Goal: Task Accomplishment & Management: Use online tool/utility

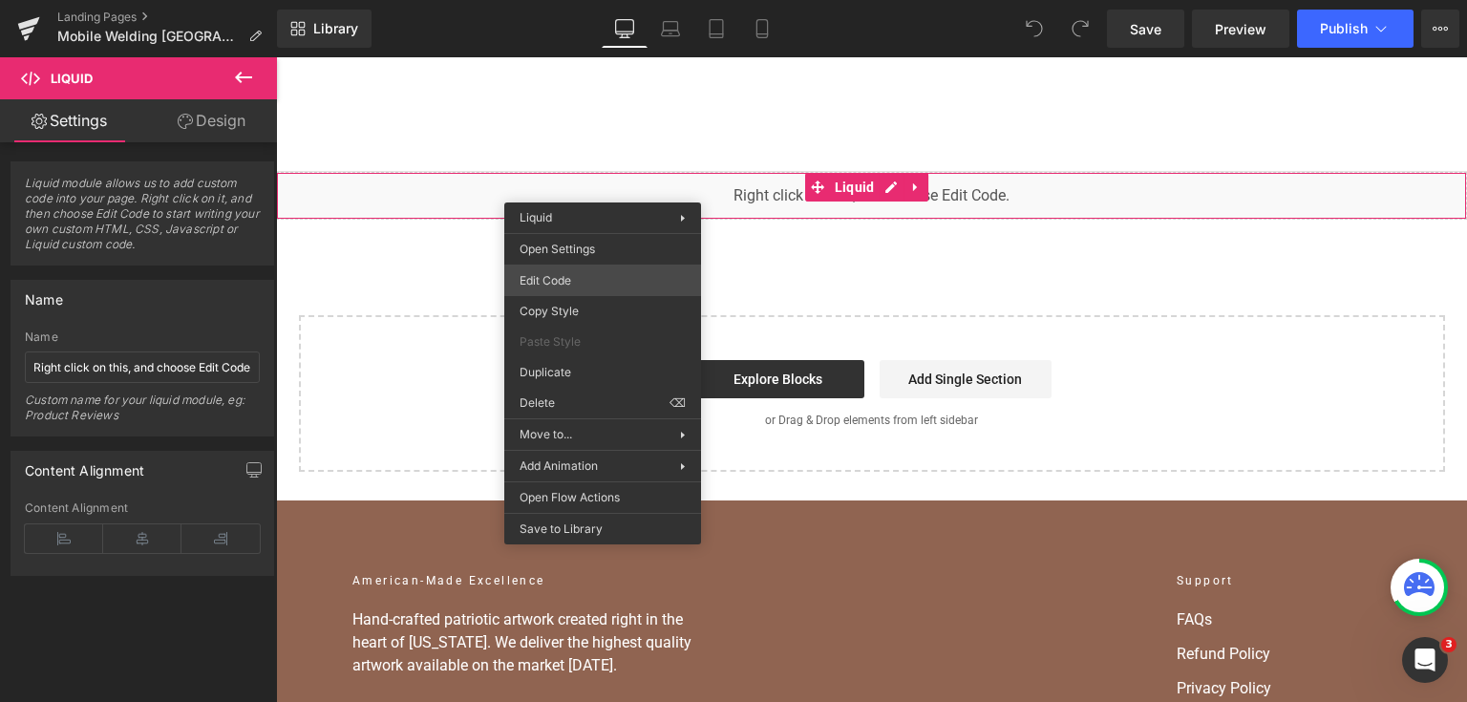
click at [593, 0] on div "You are previewing how the will restyle your page. You can not edit Elements in…" at bounding box center [733, 0] width 1467 height 0
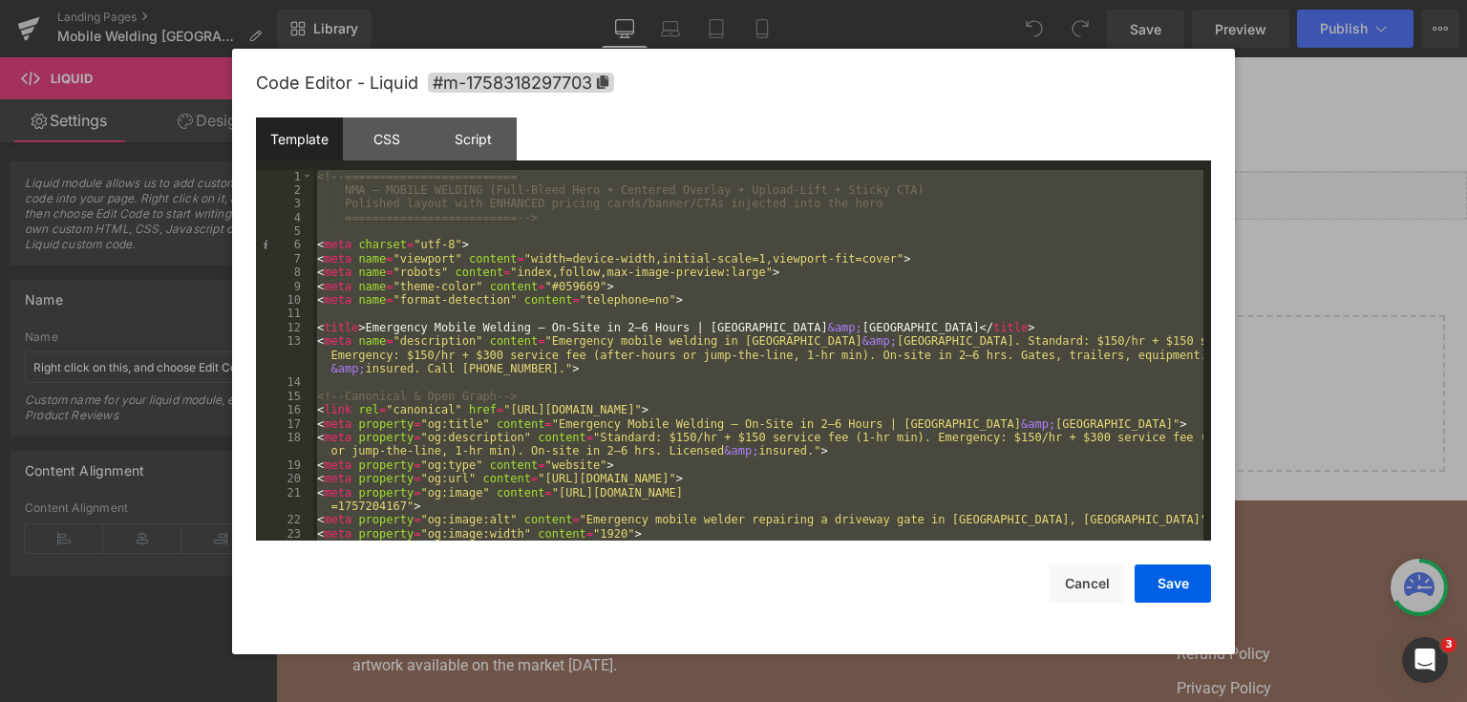
click at [1365, 260] on div at bounding box center [733, 351] width 1467 height 702
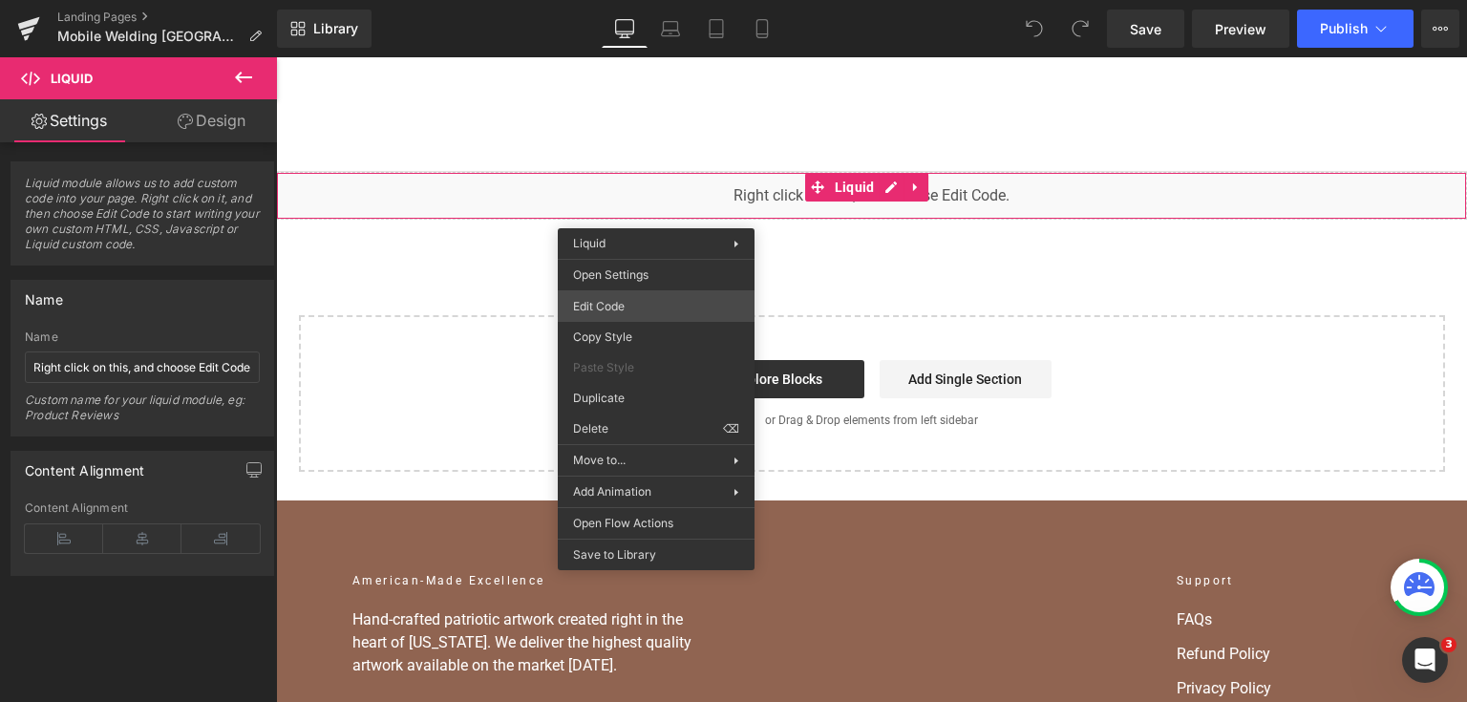
click at [635, 0] on div "You are previewing how the will restyle your page. You can not edit Elements in…" at bounding box center [733, 0] width 1467 height 0
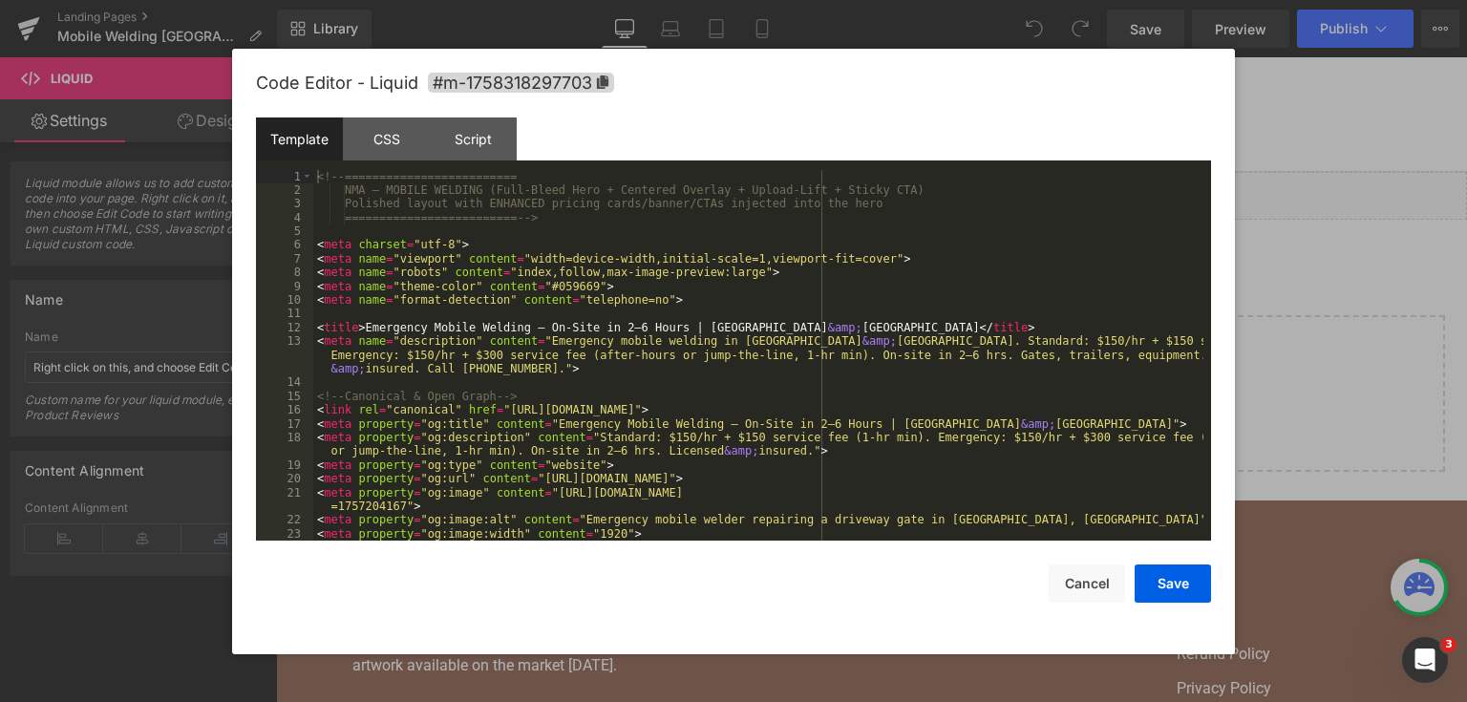
click at [636, 310] on div "<!-- ========================= NMA — MOBILE WELDING (Full-Bleed Hero + Centered…" at bounding box center [758, 369] width 890 height 399
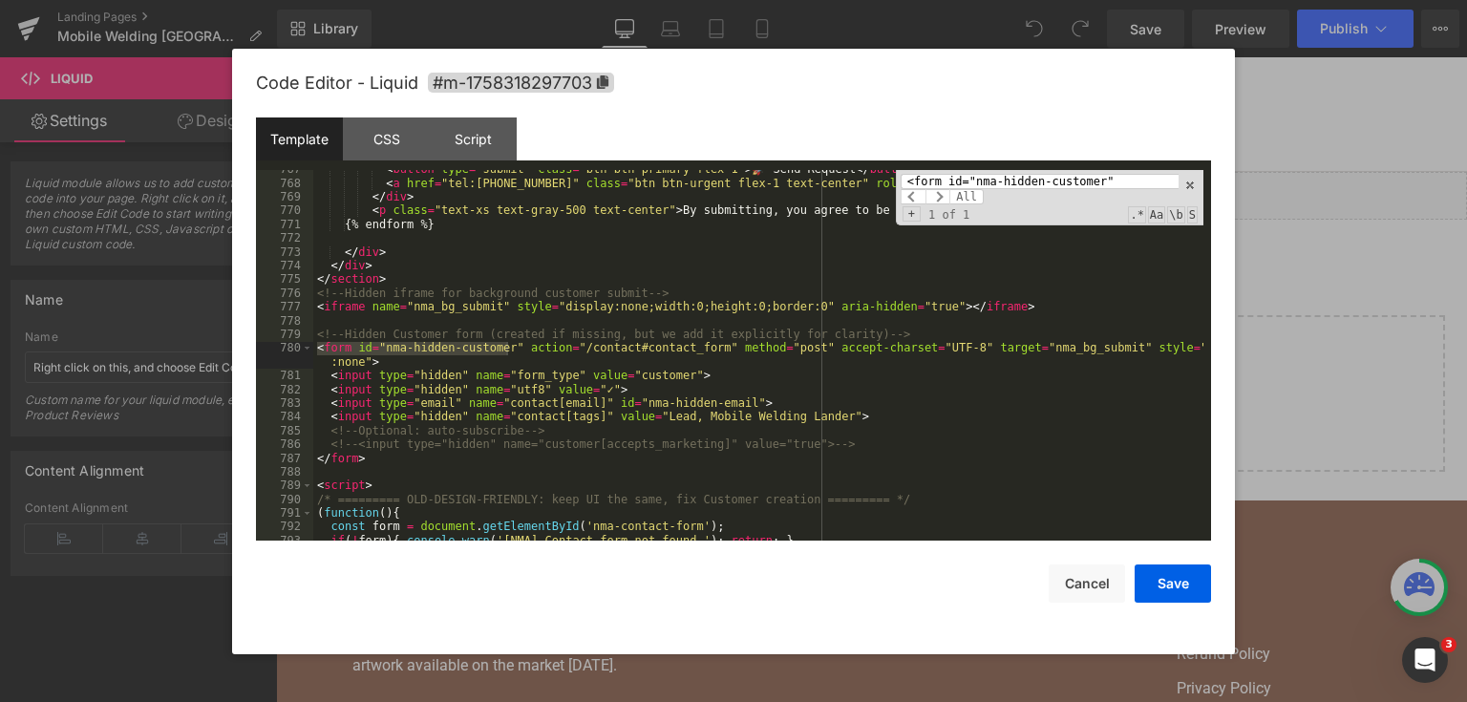
scroll to position [12423, 0]
type input "<form id="nma-hidden-customer""
click at [840, 268] on div "< button type = "submit" class = "btn btn-primary flex-1" > 🚀 Send Request </ b…" at bounding box center [758, 361] width 890 height 399
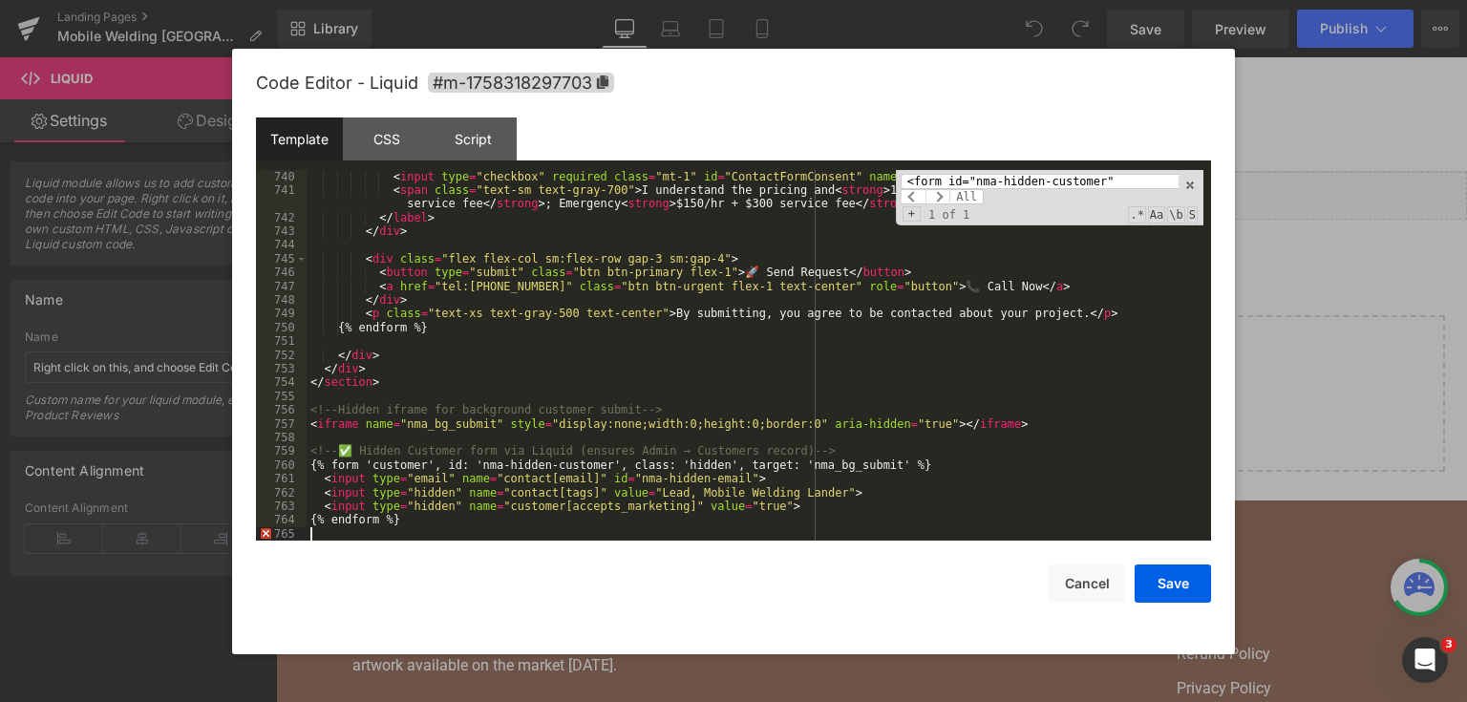
scroll to position [17544, 0]
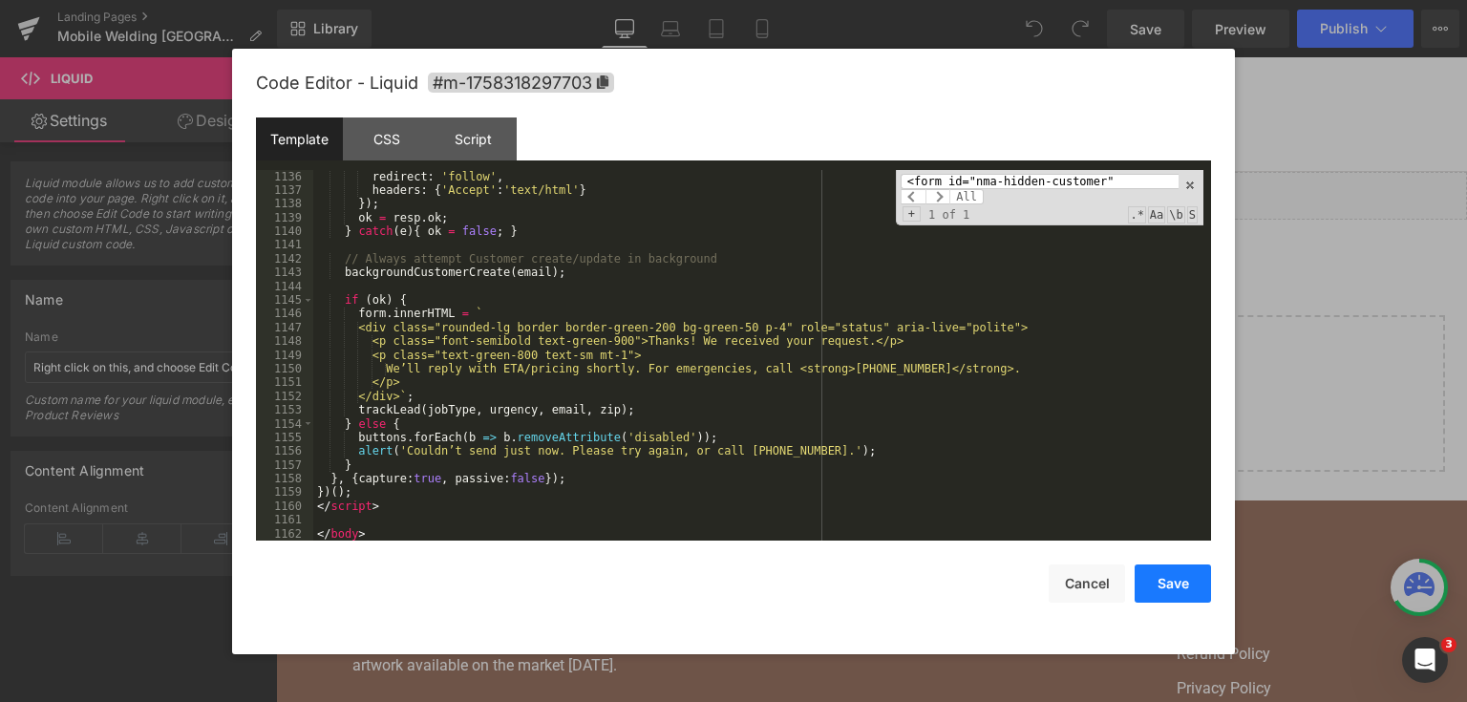
click at [1147, 576] on button "Save" at bounding box center [1172, 583] width 76 height 38
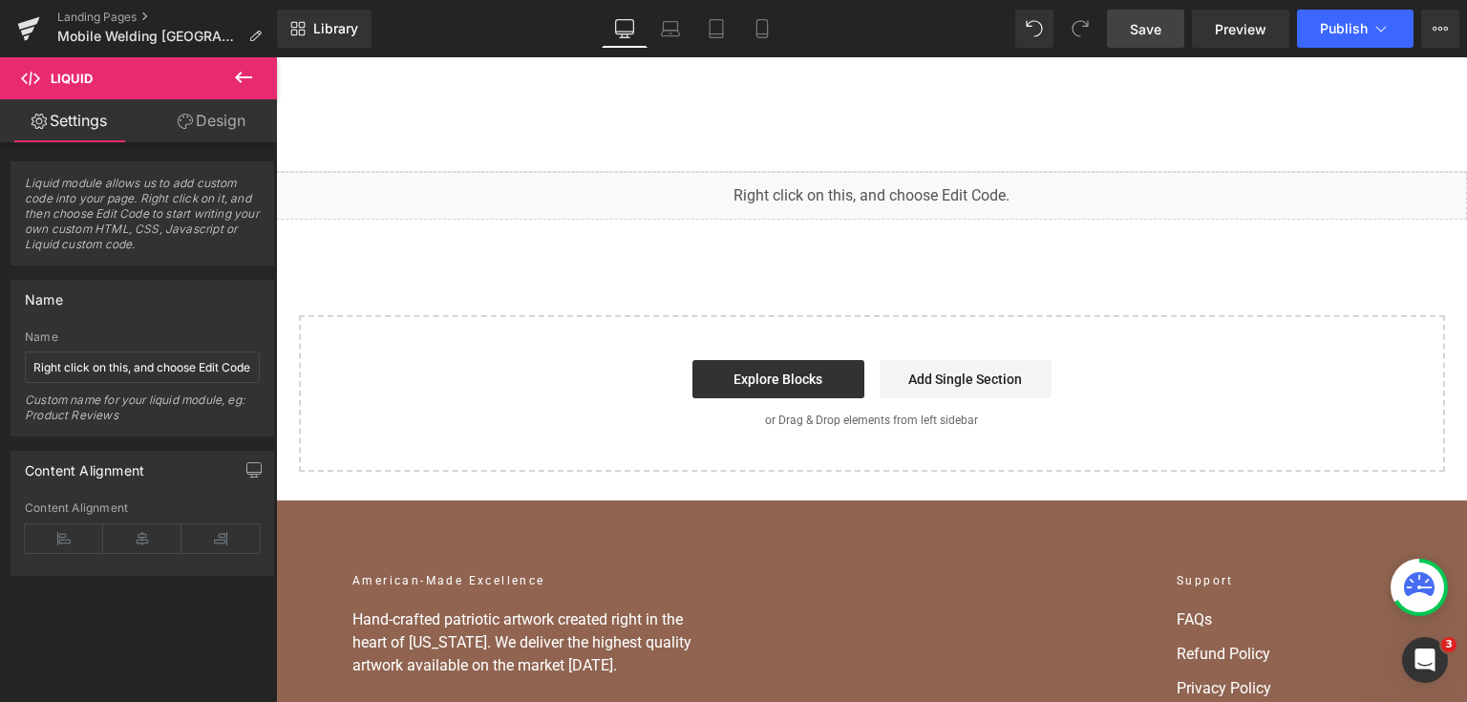
click at [1139, 34] on span "Save" at bounding box center [1146, 29] width 32 height 20
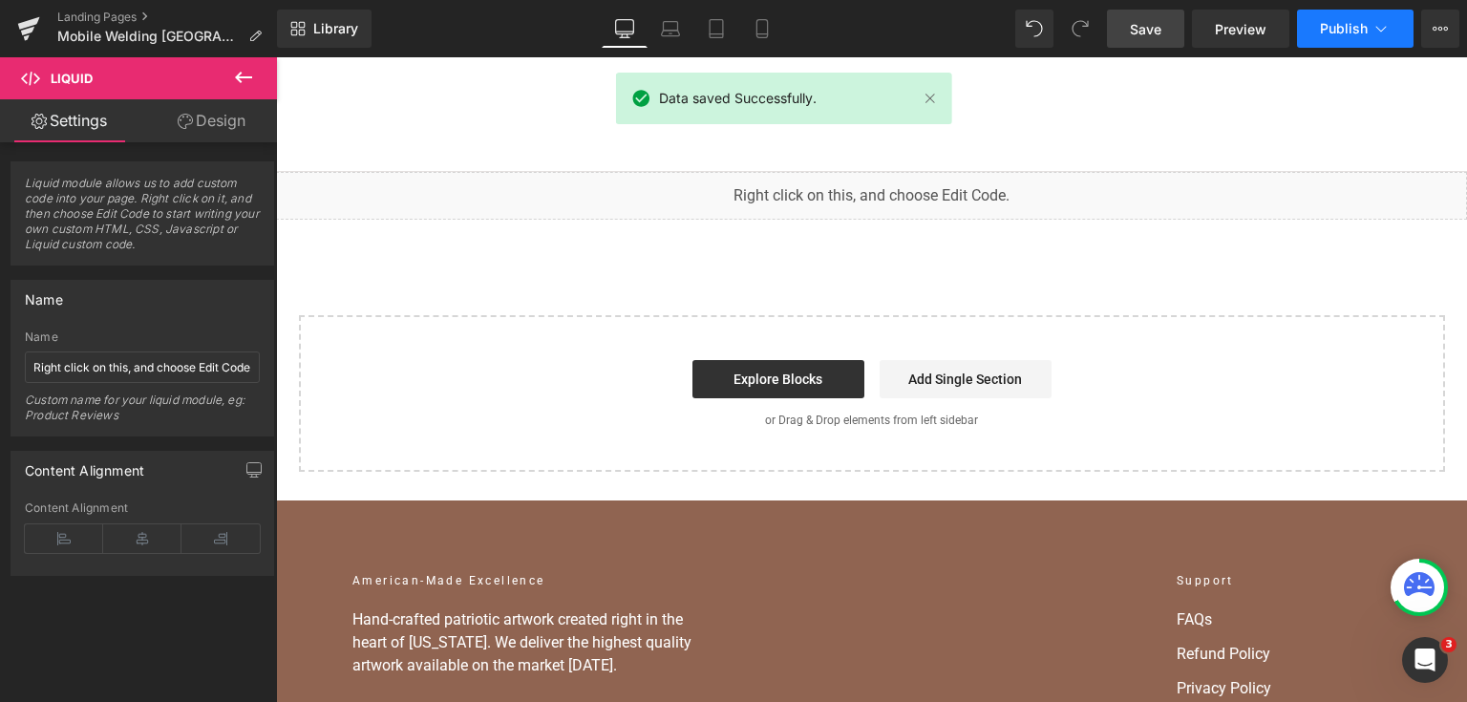
click at [1326, 25] on span "Publish" at bounding box center [1344, 28] width 48 height 15
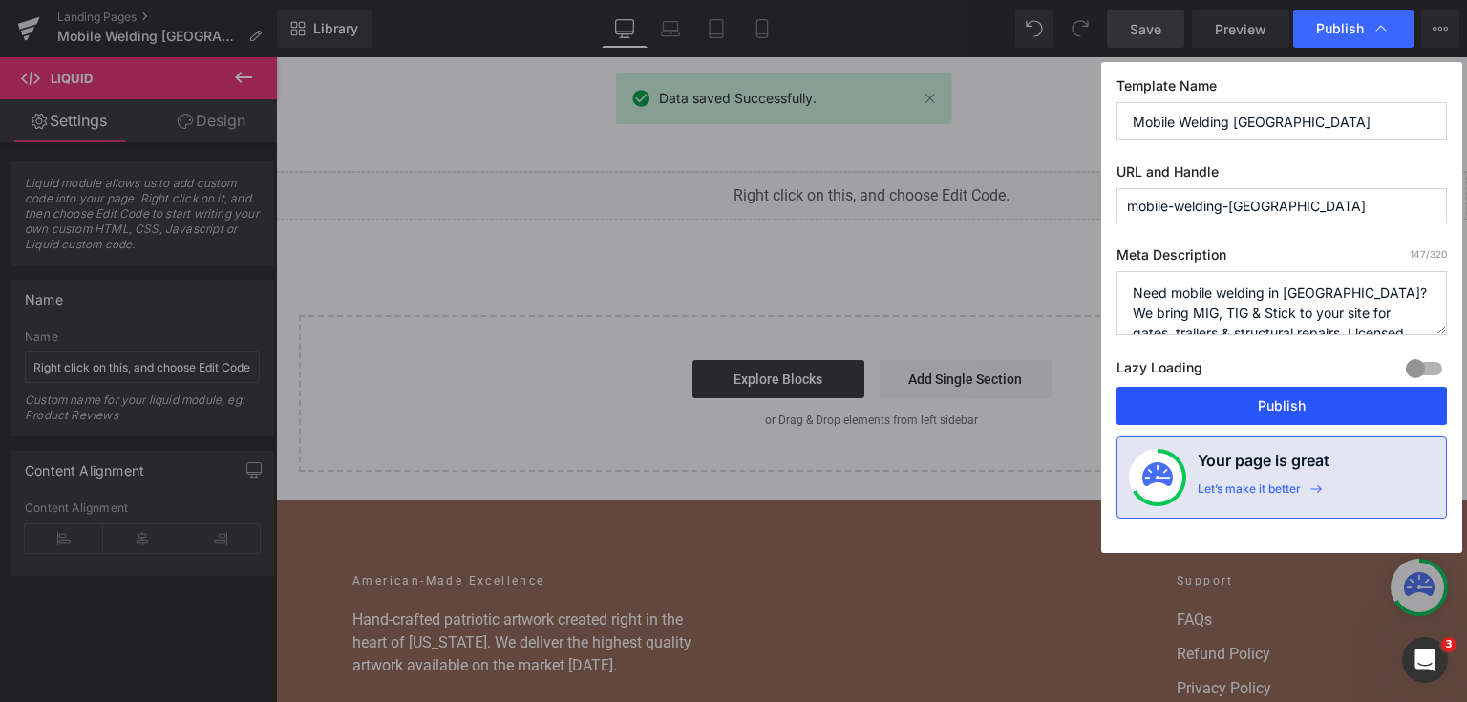
click at [1245, 424] on button "Publish" at bounding box center [1281, 406] width 330 height 38
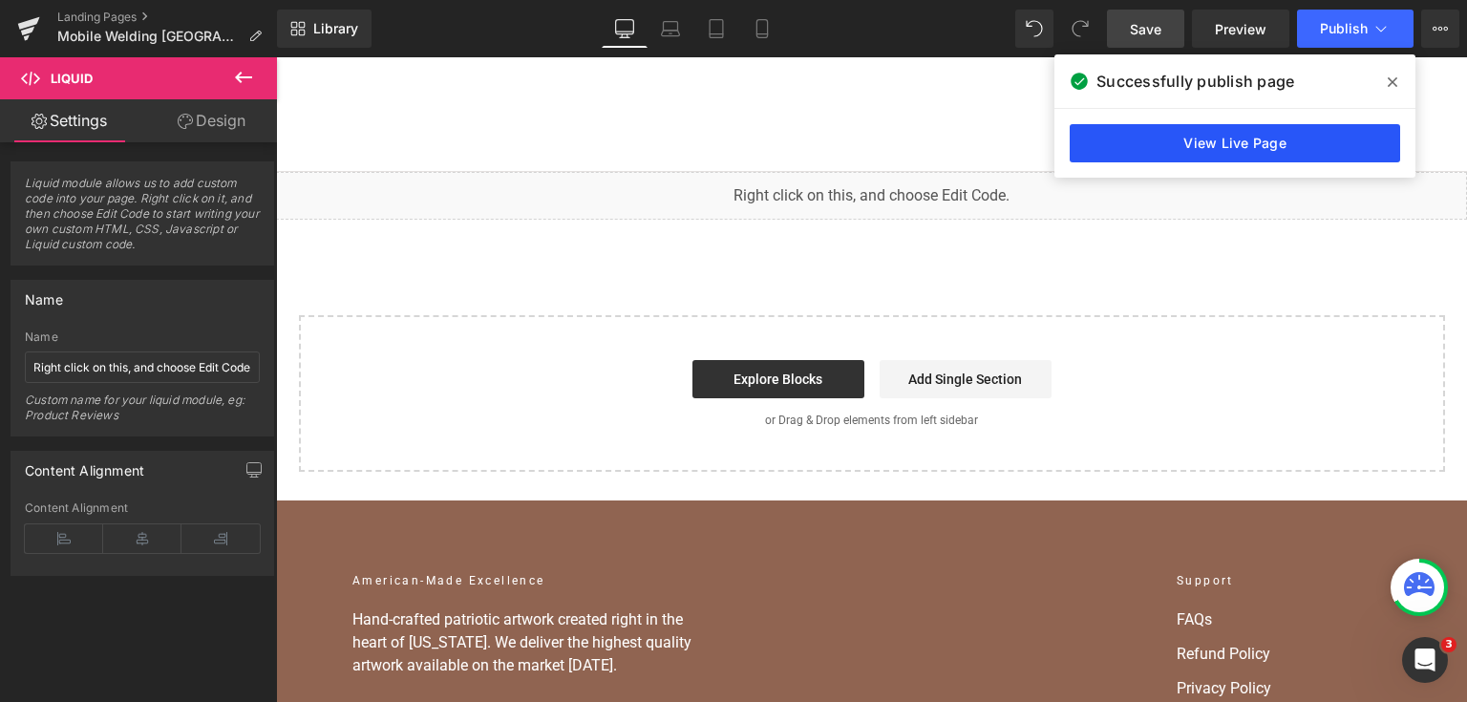
click at [1127, 148] on link "View Live Page" at bounding box center [1234, 143] width 330 height 38
